Goal: Task Accomplishment & Management: Use online tool/utility

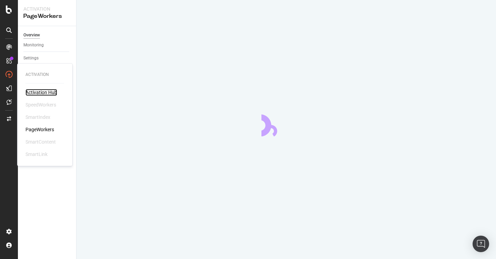
click at [35, 92] on div "Activation Hub" at bounding box center [41, 92] width 32 height 7
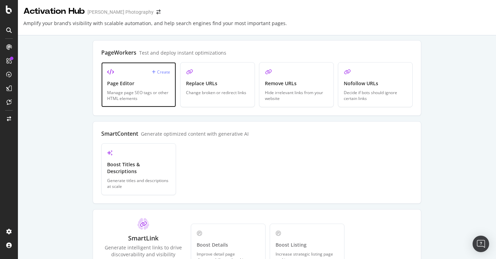
click at [160, 70] on div "Create" at bounding box center [161, 72] width 18 height 6
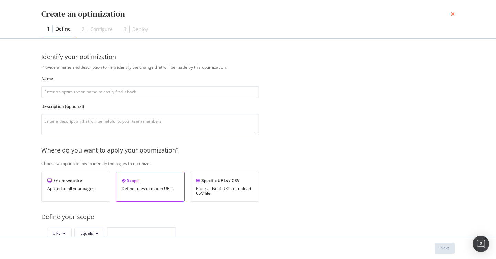
click at [452, 17] on icon "times" at bounding box center [452, 14] width 4 height 6
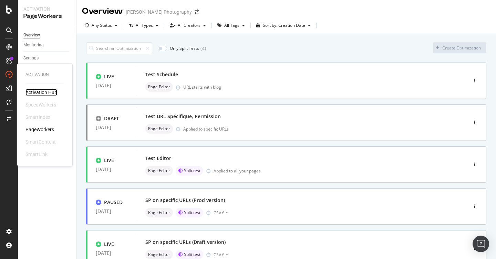
click at [43, 91] on div "Activation Hub" at bounding box center [41, 92] width 32 height 7
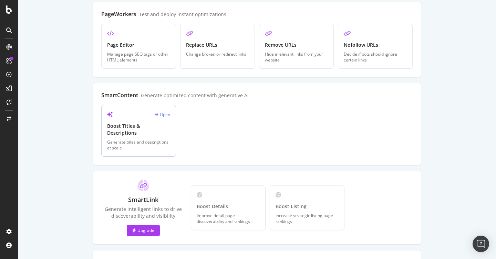
scroll to position [201, 0]
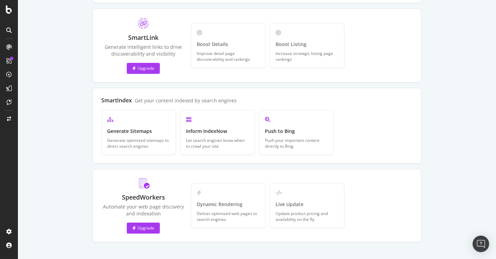
click at [228, 211] on div "Deliver optimized web pages to search engines" at bounding box center [228, 217] width 63 height 12
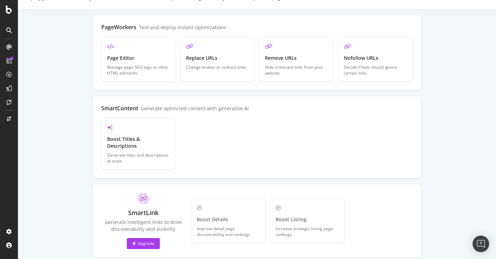
scroll to position [0, 0]
